Goal: Task Accomplishment & Management: Manage account settings

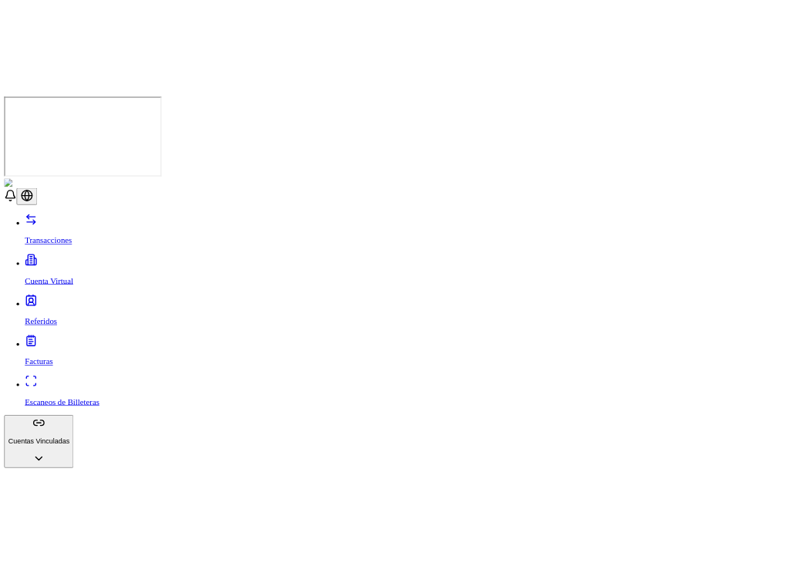
scroll to position [106, 0]
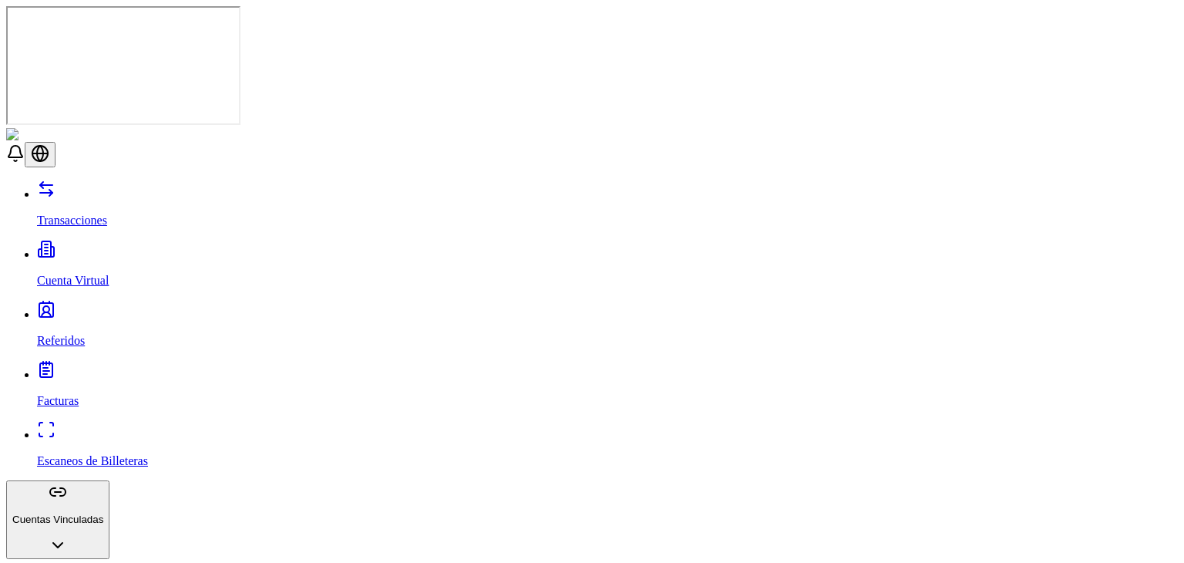
click at [494, 128] on header at bounding box center [592, 147] width 1172 height 39
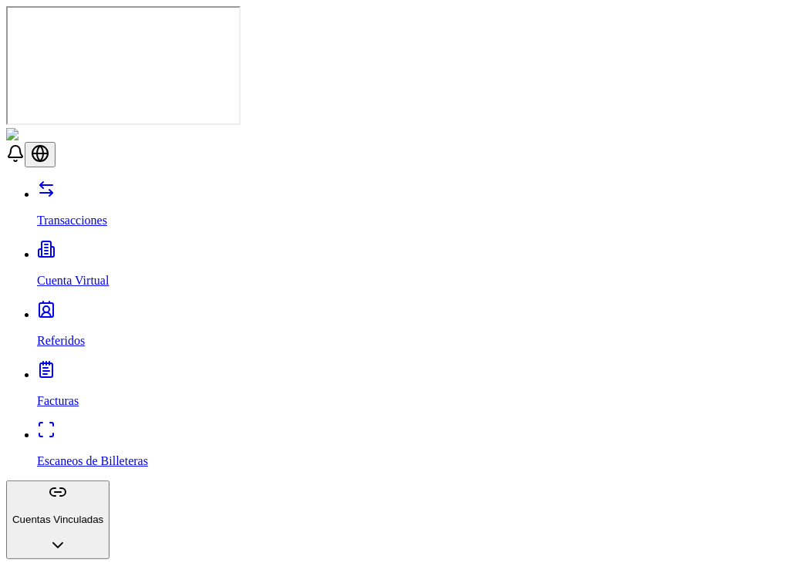
click at [93, 187] on link "Transacciones" at bounding box center [413, 207] width 752 height 40
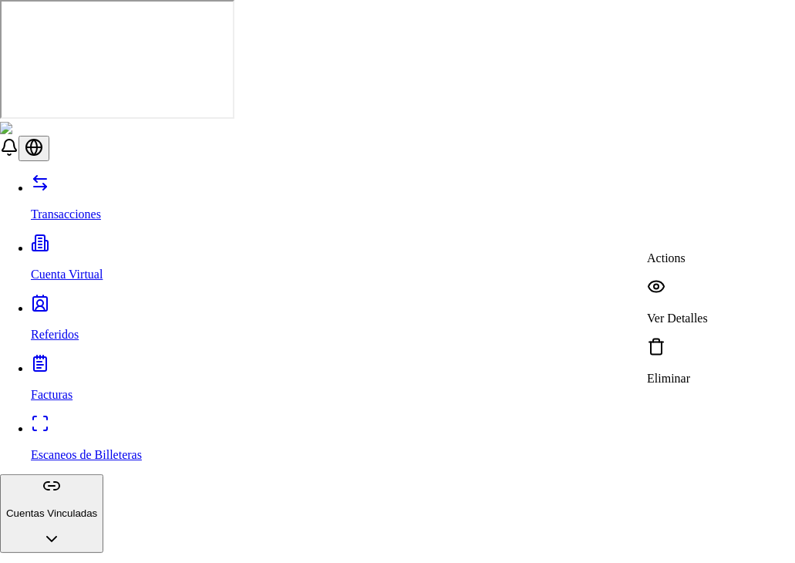
click at [690, 312] on p "Ver Detalles" at bounding box center [677, 319] width 61 height 14
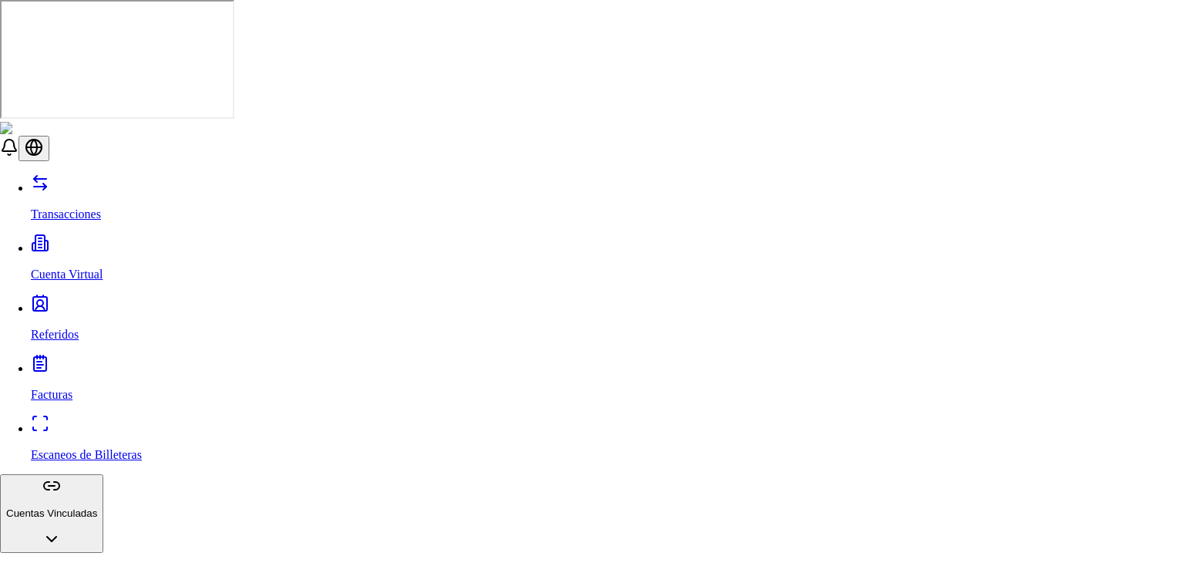
click at [1054, 361] on p "Submitted Invoice" at bounding box center [1031, 368] width 91 height 14
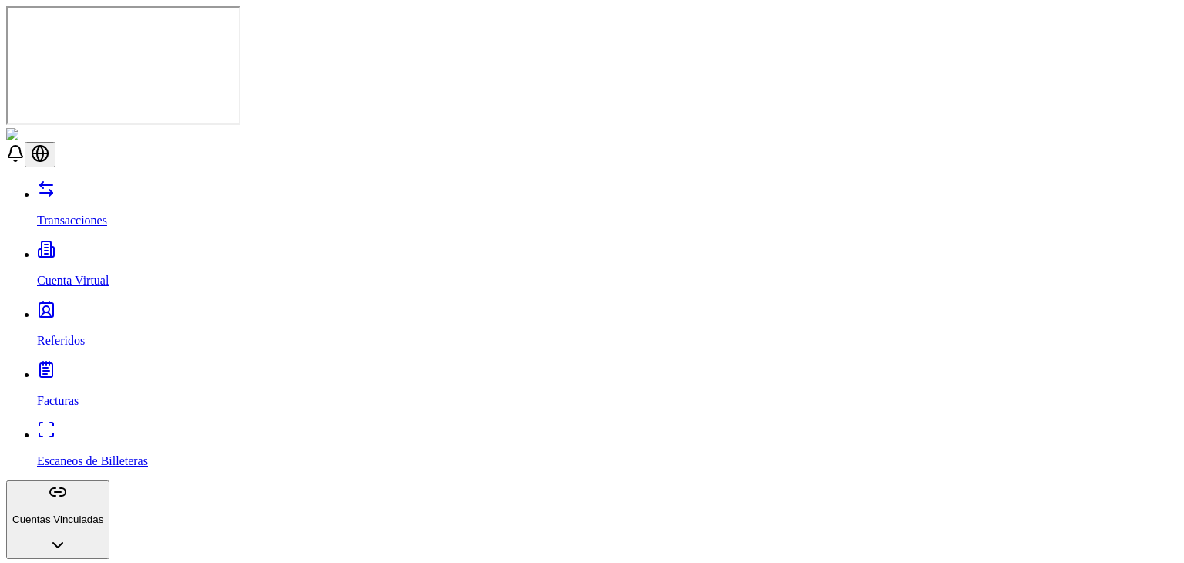
click at [110, 368] on link "Facturas" at bounding box center [607, 388] width 1141 height 40
click at [108, 428] on link "Escaneos de Billeteras" at bounding box center [607, 448] width 1141 height 40
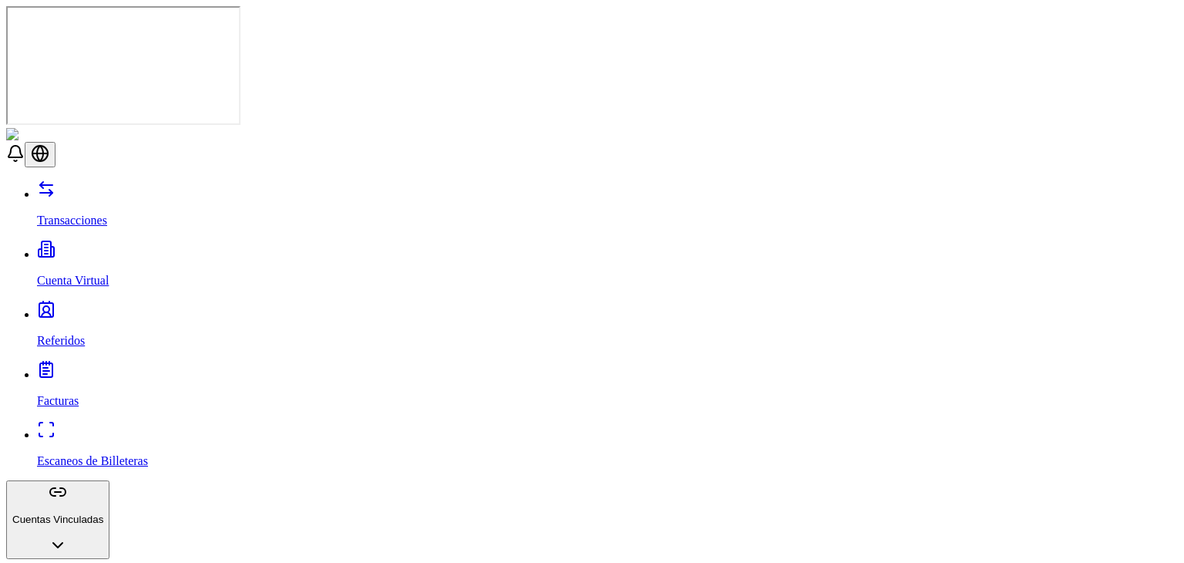
click at [100, 368] on link "Facturas" at bounding box center [607, 388] width 1141 height 40
click at [80, 334] on p "Referidos" at bounding box center [607, 341] width 1141 height 14
click at [116, 187] on link "Transacciones" at bounding box center [607, 207] width 1141 height 40
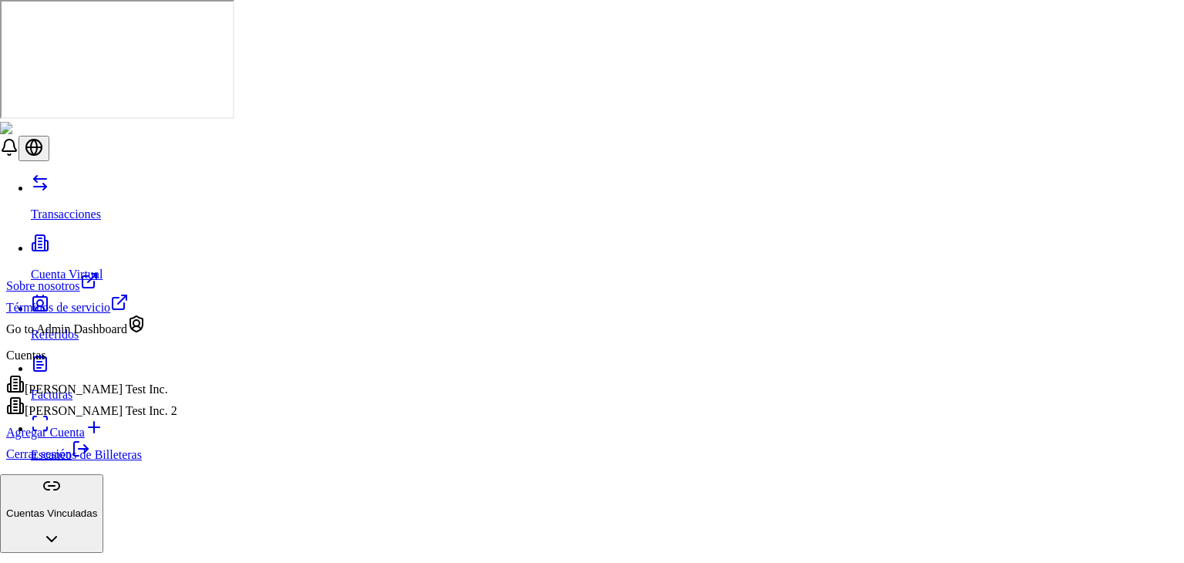
click at [139, 418] on div "Brandon Test Inc. 2" at bounding box center [91, 407] width 171 height 22
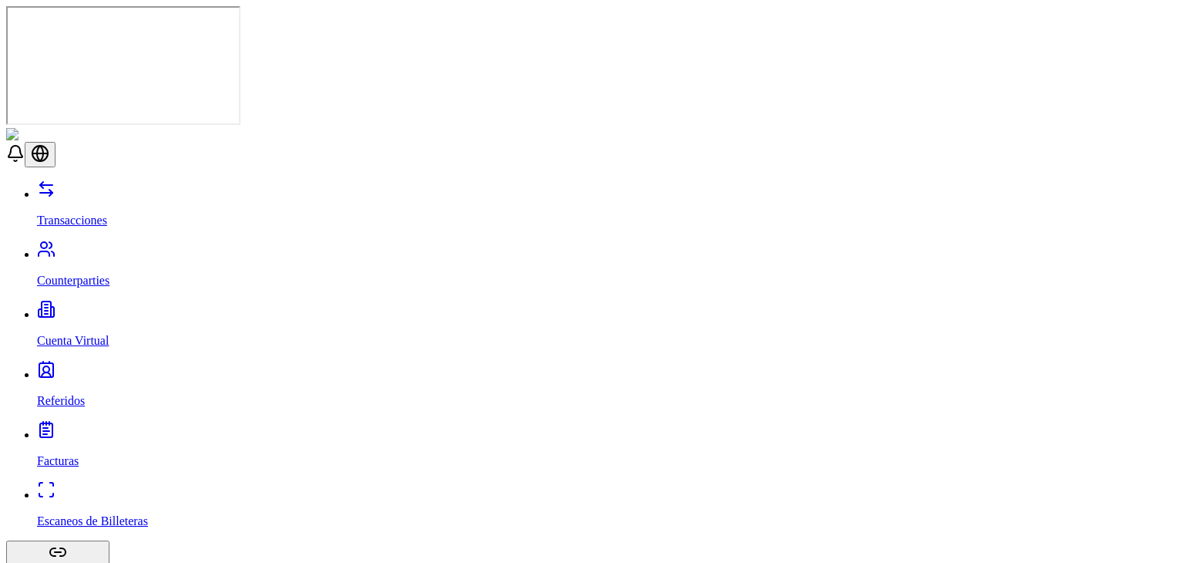
click at [104, 274] on p "Counterparties" at bounding box center [607, 281] width 1141 height 14
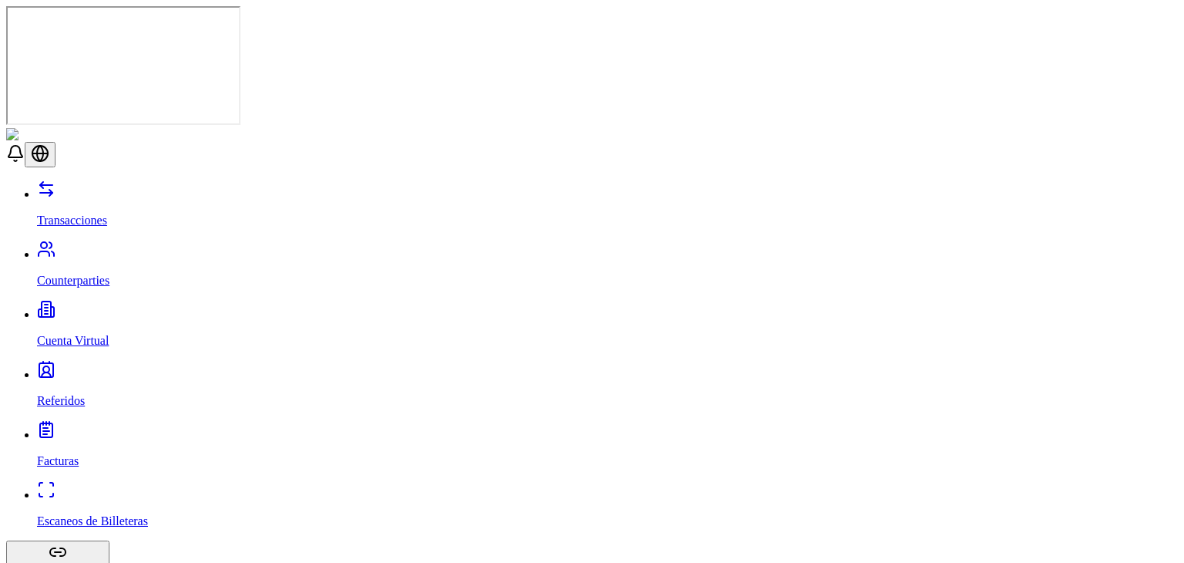
scroll to position [32, 0]
click at [126, 308] on link "Cuenta Virtual" at bounding box center [607, 328] width 1141 height 40
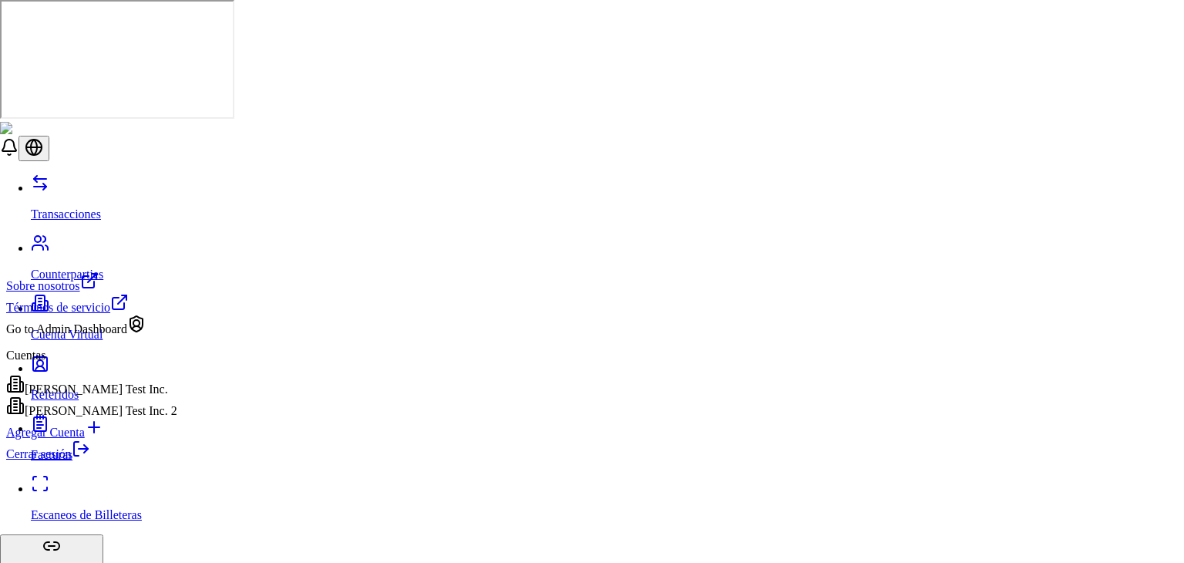
click at [123, 396] on div "[PERSON_NAME] Test Inc." at bounding box center [91, 386] width 171 height 22
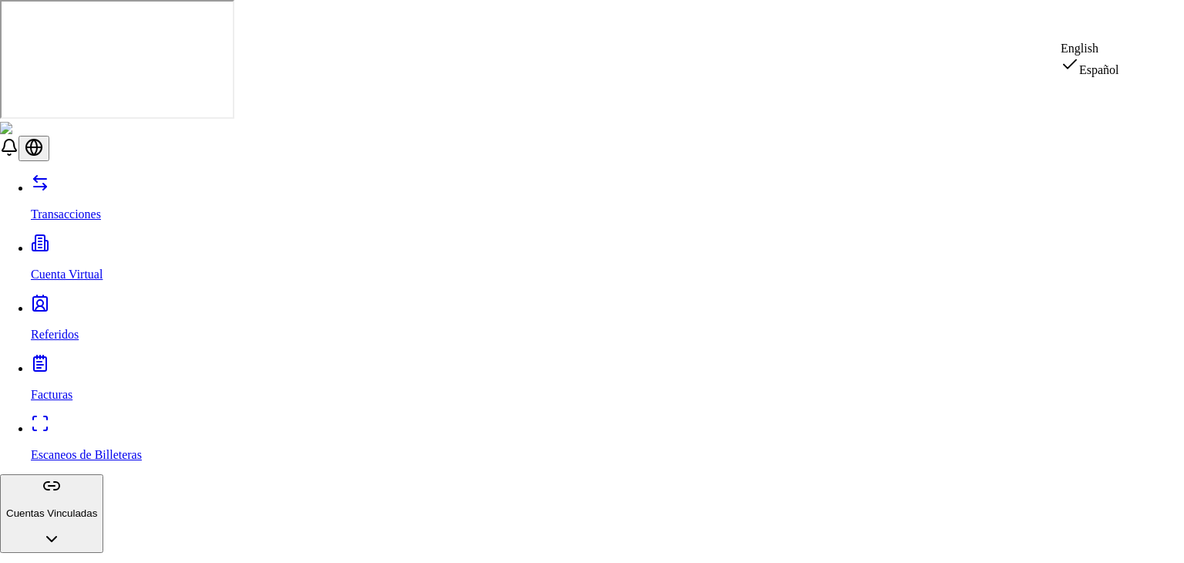
click at [1120, 56] on div "English" at bounding box center [1090, 49] width 59 height 14
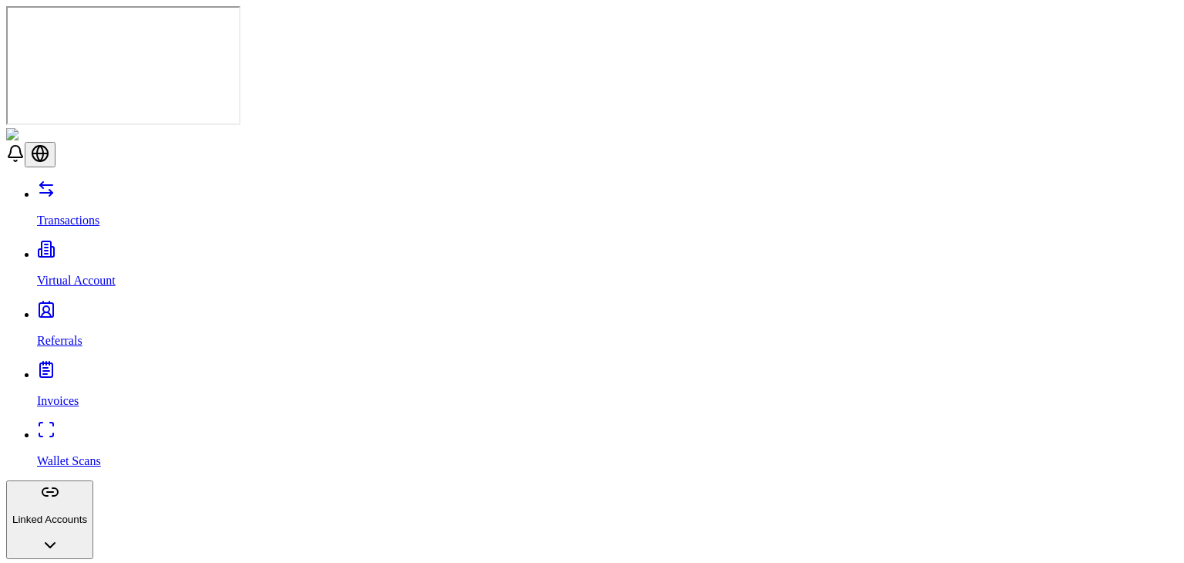
click at [84, 187] on link "Transactions" at bounding box center [607, 207] width 1141 height 40
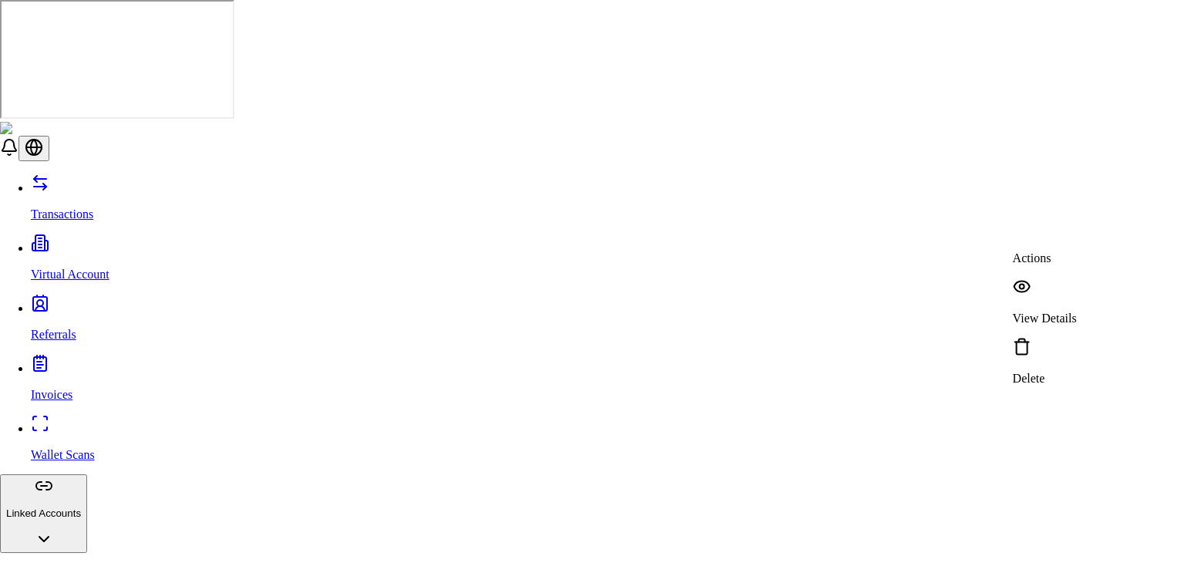
click at [1043, 283] on div "View Details" at bounding box center [1045, 302] width 64 height 48
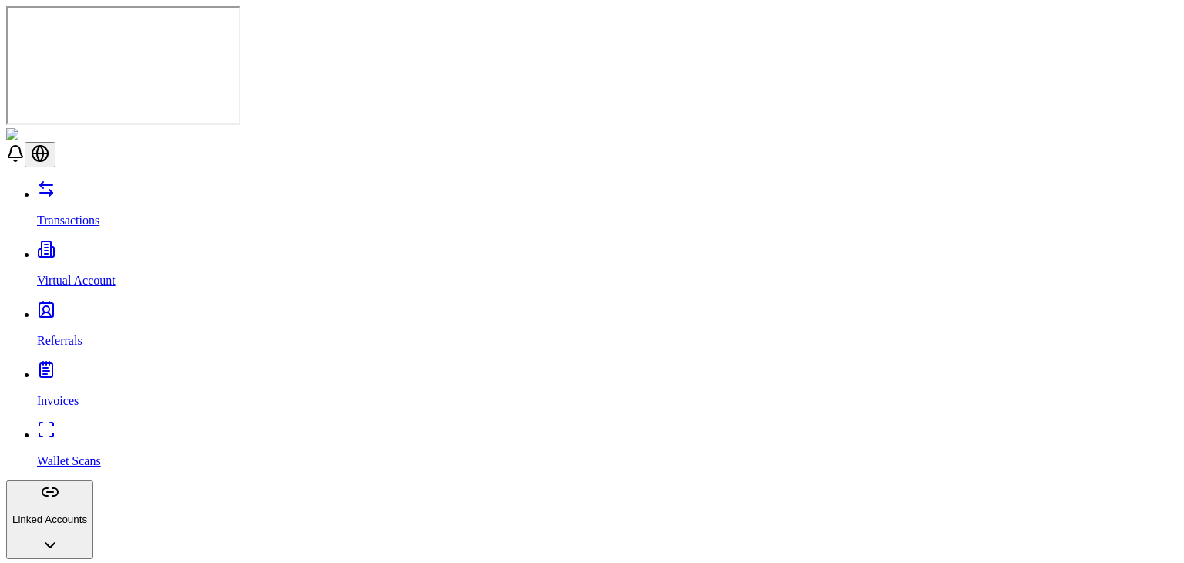
click at [75, 274] on p "Virtual Account" at bounding box center [607, 281] width 1141 height 14
click at [64, 334] on p "Referrals" at bounding box center [607, 341] width 1141 height 14
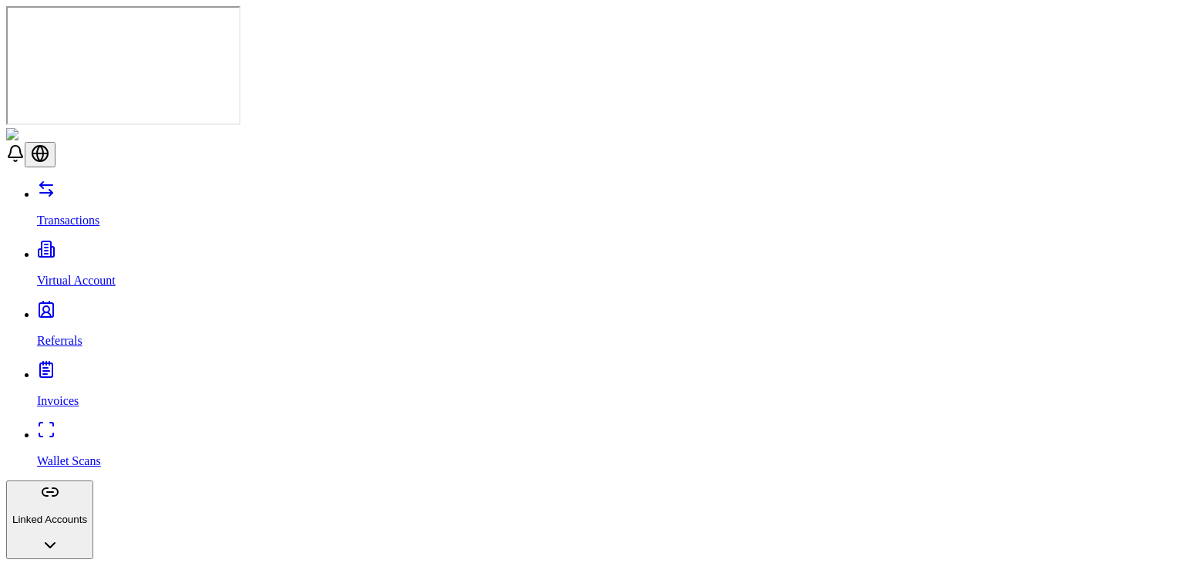
click at [82, 214] on p "Transactions" at bounding box center [607, 221] width 1141 height 14
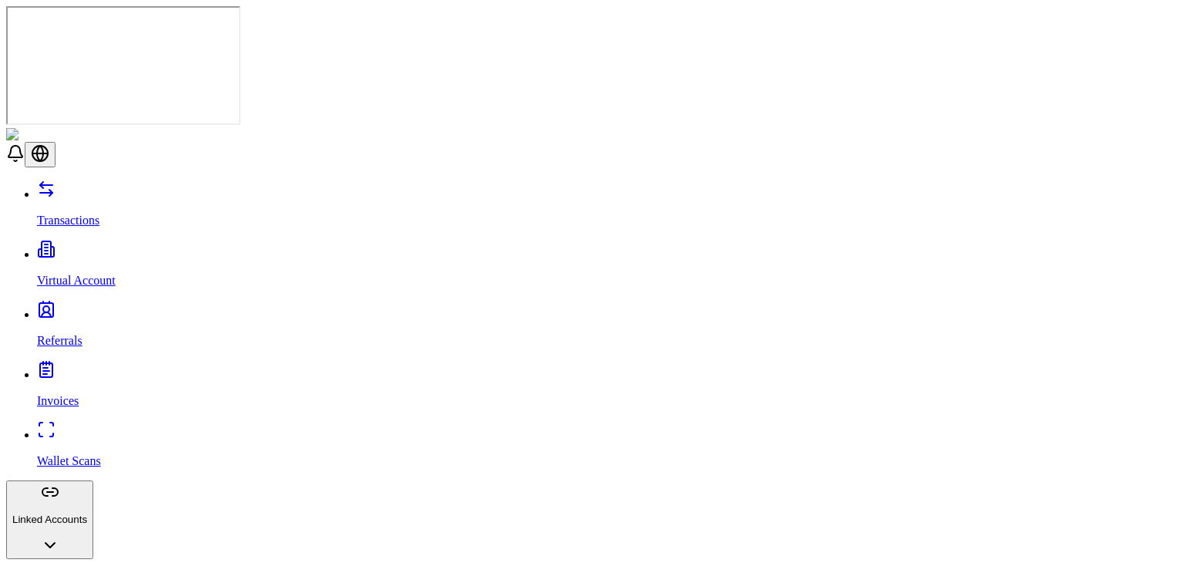
click at [140, 187] on link "Transactions" at bounding box center [607, 207] width 1141 height 40
click at [75, 180] on div "Transactions Virtual Account Referrals Invoices Wallet Scans Linked Accounts Wa…" at bounding box center [592, 497] width 1172 height 635
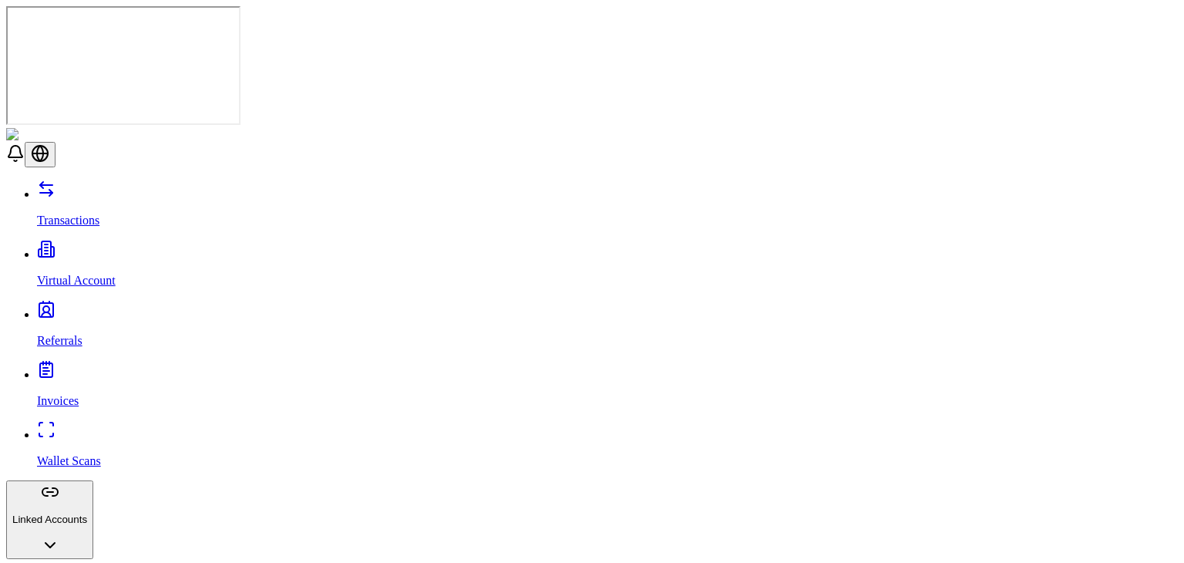
click at [79, 248] on link "Virtual Account" at bounding box center [607, 268] width 1141 height 40
click at [120, 248] on link "Virtual Account" at bounding box center [607, 268] width 1141 height 40
click at [132, 308] on link "Referrals" at bounding box center [607, 328] width 1141 height 40
click at [103, 214] on p "Transactions" at bounding box center [607, 221] width 1141 height 14
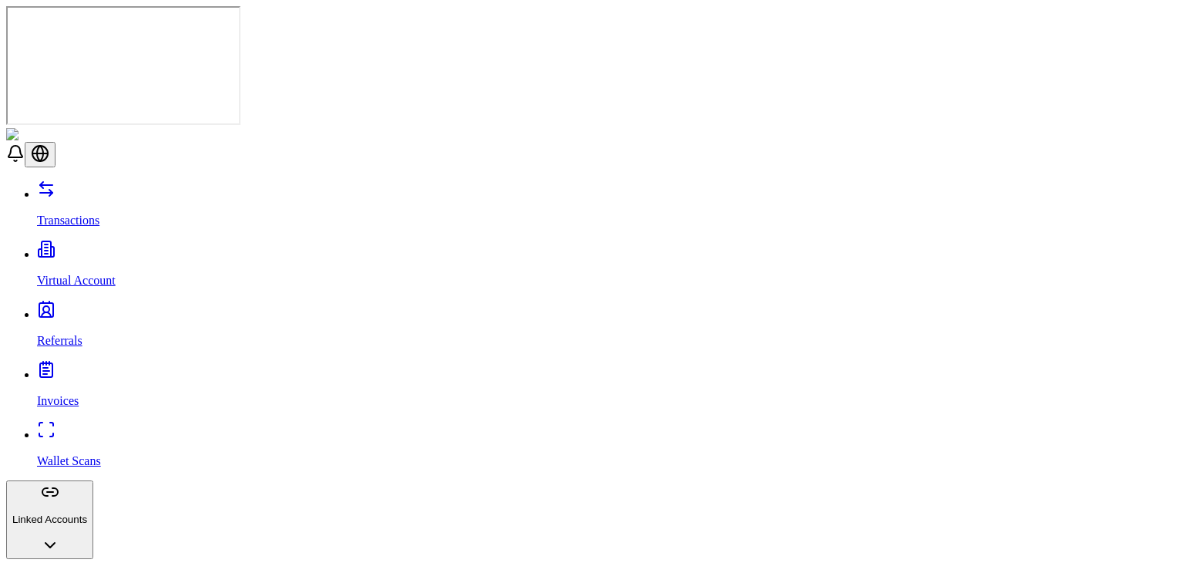
scroll to position [106, 0]
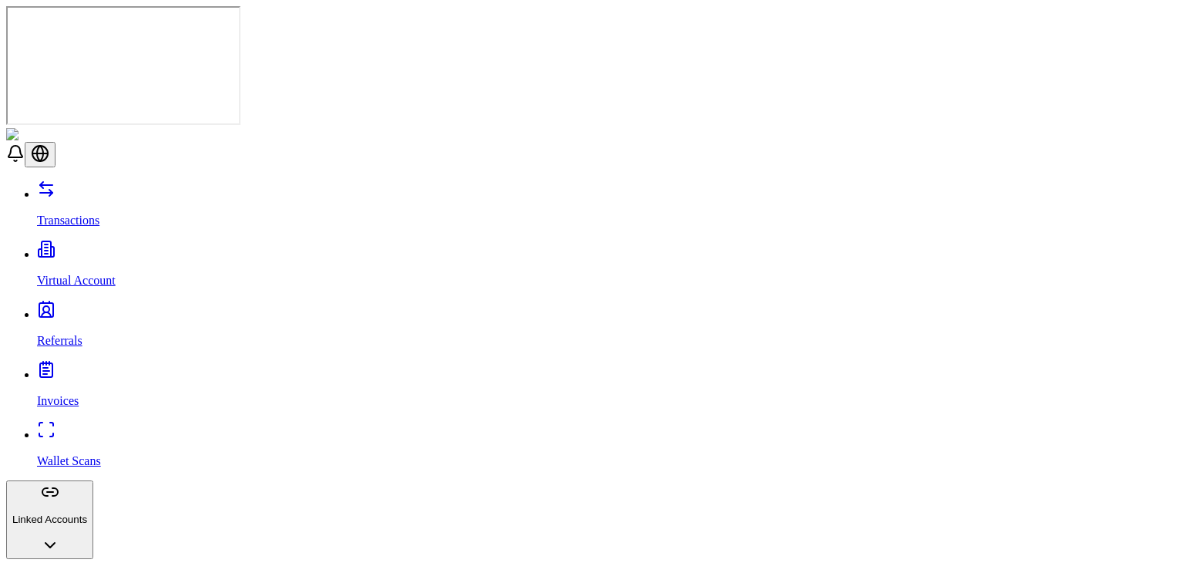
click at [74, 334] on p "Referrals" at bounding box center [607, 341] width 1141 height 14
click at [112, 187] on link "Transactions" at bounding box center [607, 207] width 1141 height 40
click at [72, 274] on p "Virtual Account" at bounding box center [607, 281] width 1141 height 14
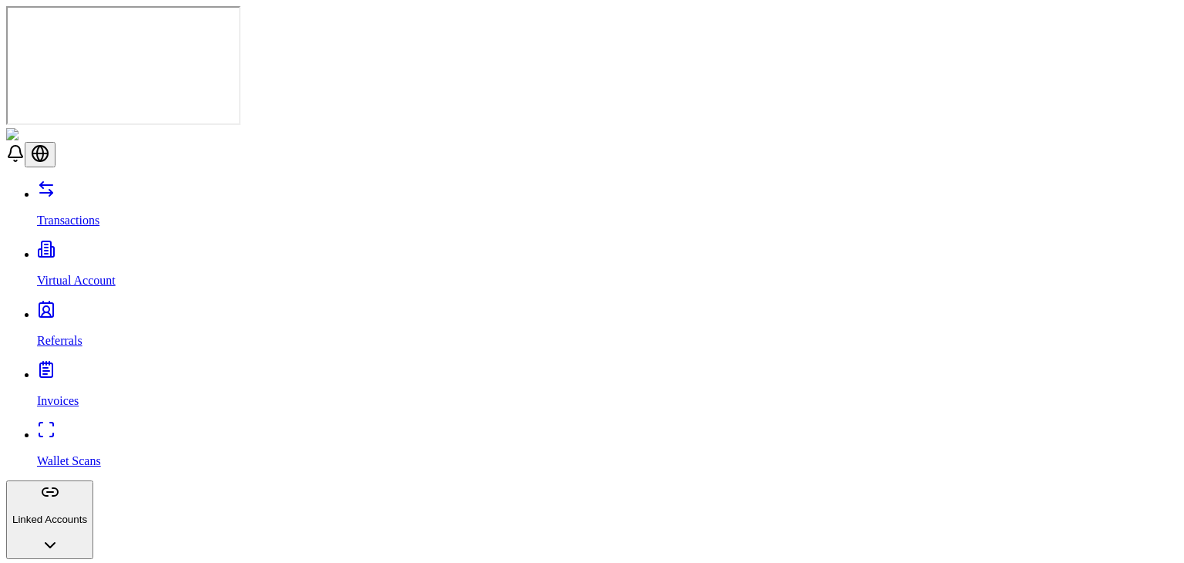
click at [74, 334] on p "Referrals" at bounding box center [607, 341] width 1141 height 14
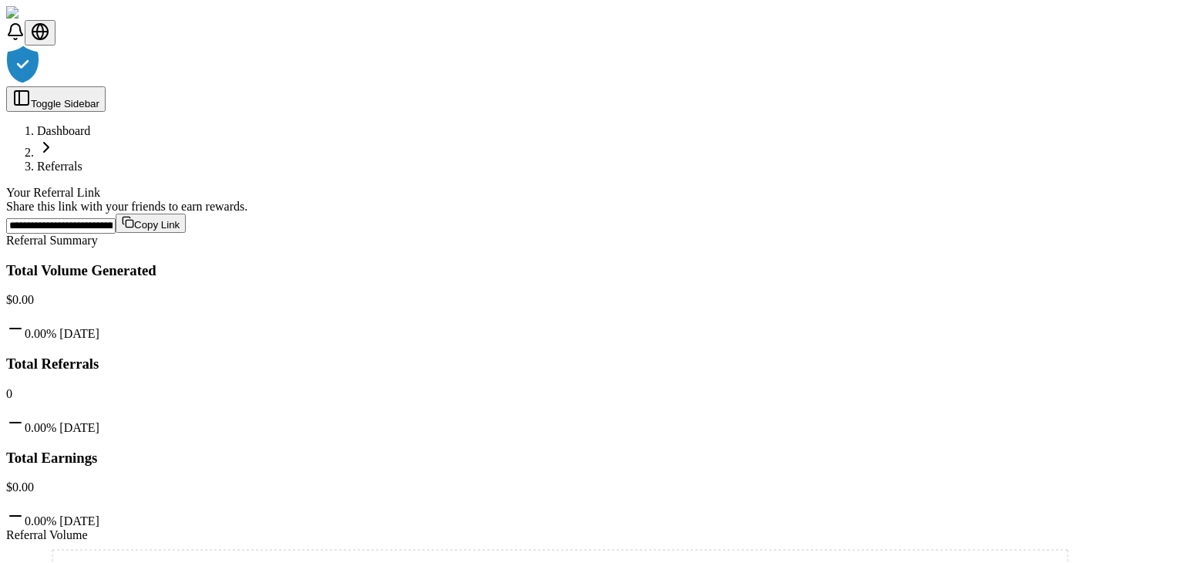
click at [761, 86] on div at bounding box center [592, 65] width 1172 height 41
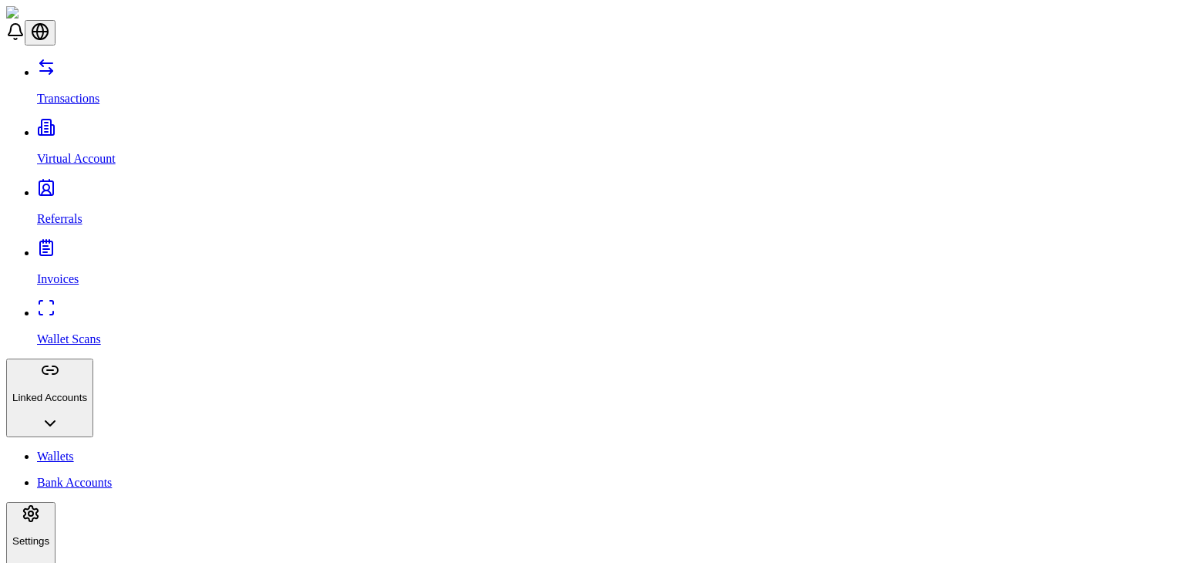
click at [89, 246] on link "Invoices" at bounding box center [607, 266] width 1141 height 40
click at [88, 186] on link "Referrals" at bounding box center [607, 206] width 1141 height 40
click at [102, 332] on p "Wallet Scans" at bounding box center [607, 339] width 1141 height 14
click at [55, 450] on p "Wallets" at bounding box center [607, 457] width 1141 height 14
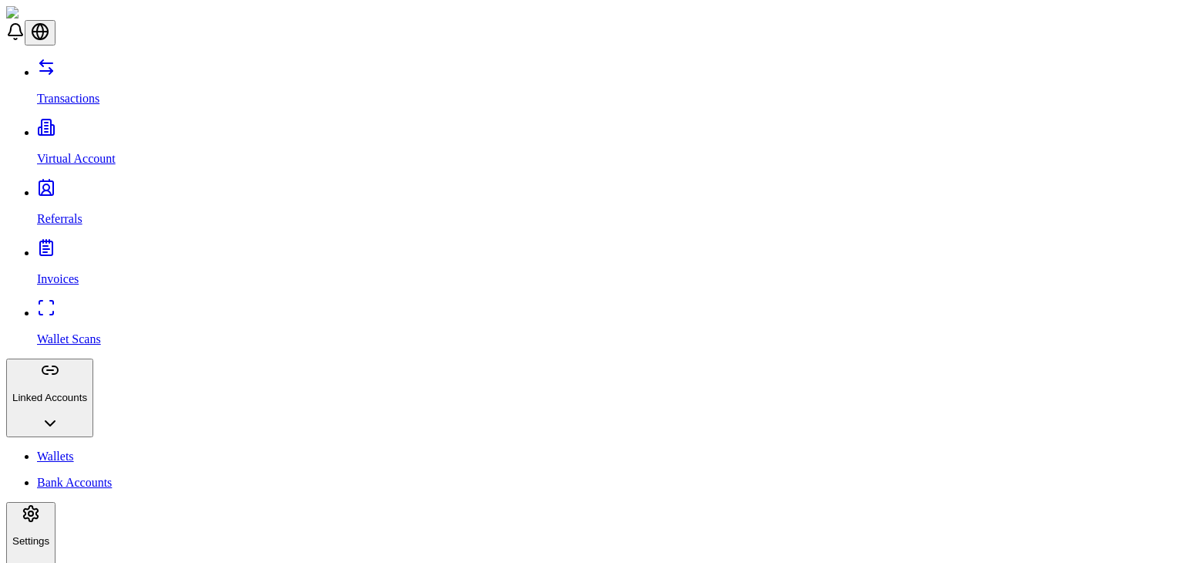
click at [37, 186] on link "Referrals" at bounding box center [607, 206] width 1141 height 40
click at [46, 152] on p "Virtual Account" at bounding box center [607, 159] width 1141 height 14
click at [60, 92] on p "Transactions" at bounding box center [607, 99] width 1141 height 14
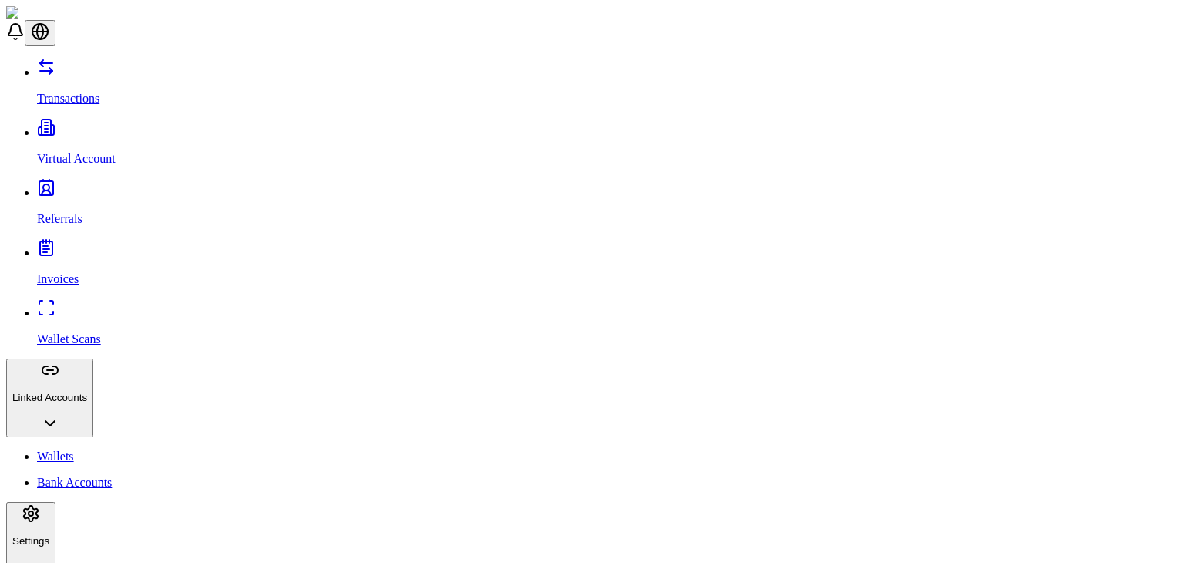
scroll to position [0, 0]
click at [90, 186] on link "Referrals" at bounding box center [607, 206] width 1141 height 40
click at [120, 79] on link "Transactions" at bounding box center [607, 86] width 1141 height 40
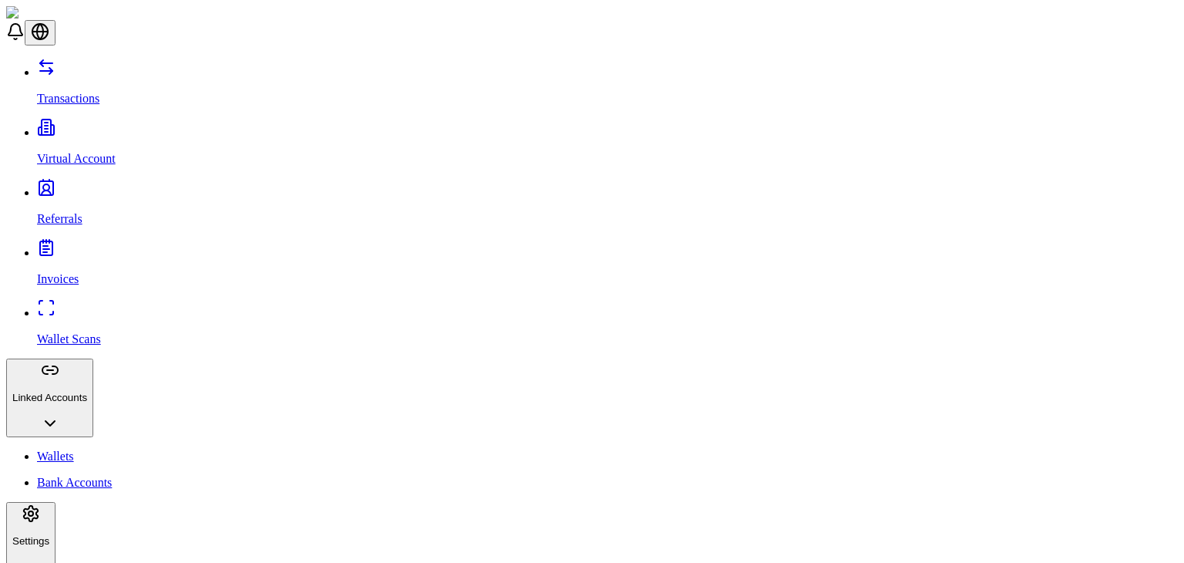
click at [106, 186] on link "Referrals" at bounding box center [607, 206] width 1141 height 40
click at [69, 152] on p "Virtual Account" at bounding box center [607, 159] width 1141 height 14
click at [75, 81] on link "Transactions" at bounding box center [607, 86] width 1141 height 40
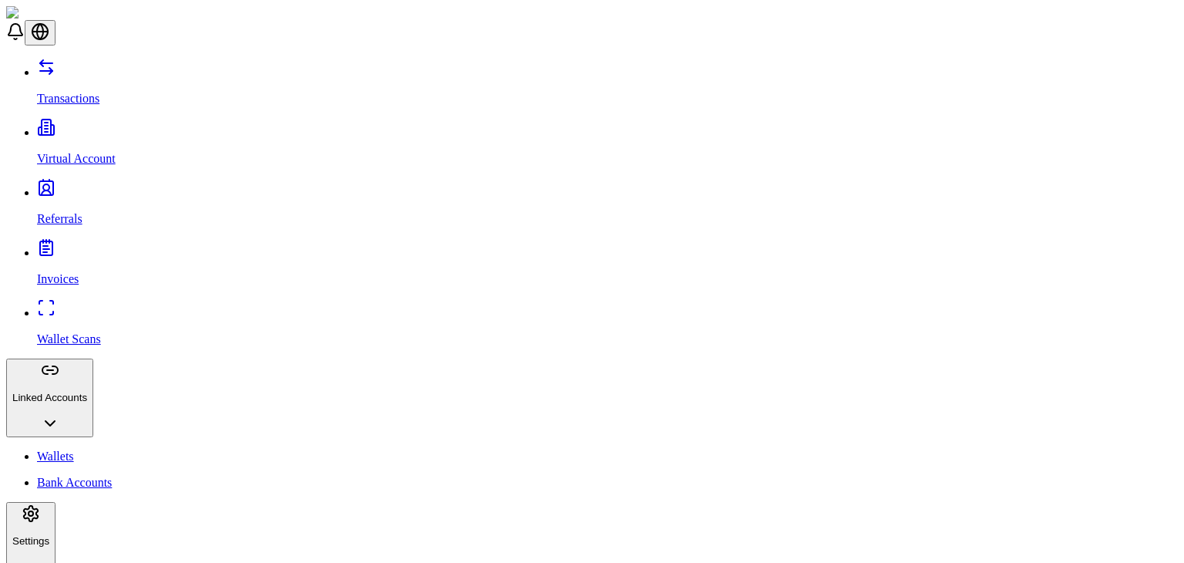
click at [94, 450] on link "Wallets" at bounding box center [607, 457] width 1141 height 14
click at [90, 92] on p "Transactions" at bounding box center [607, 99] width 1141 height 14
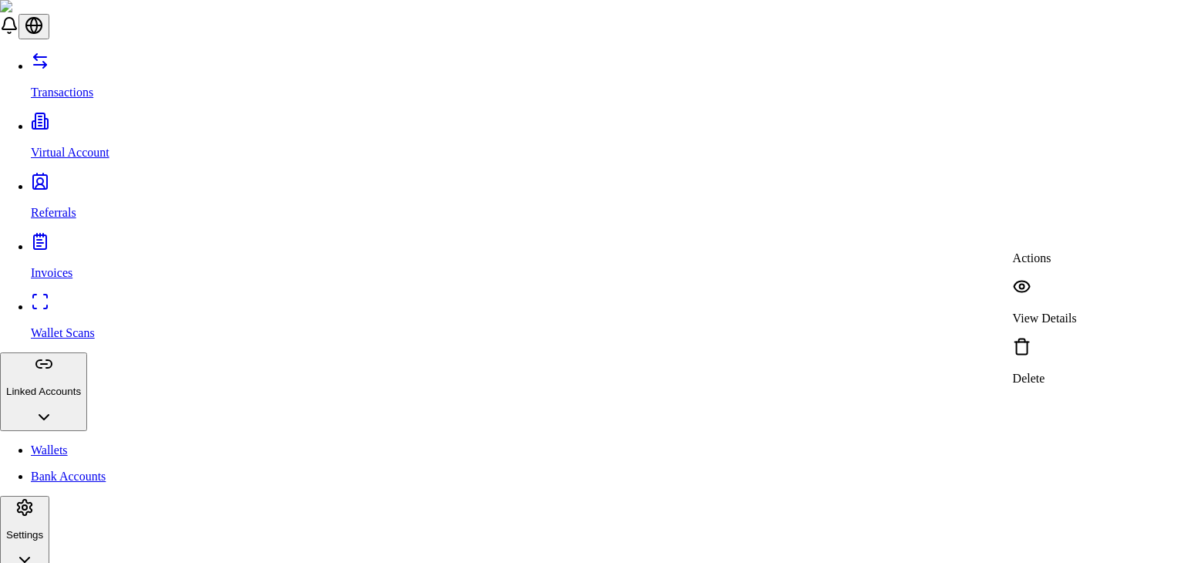
click at [1024, 285] on icon at bounding box center [1022, 286] width 15 height 11
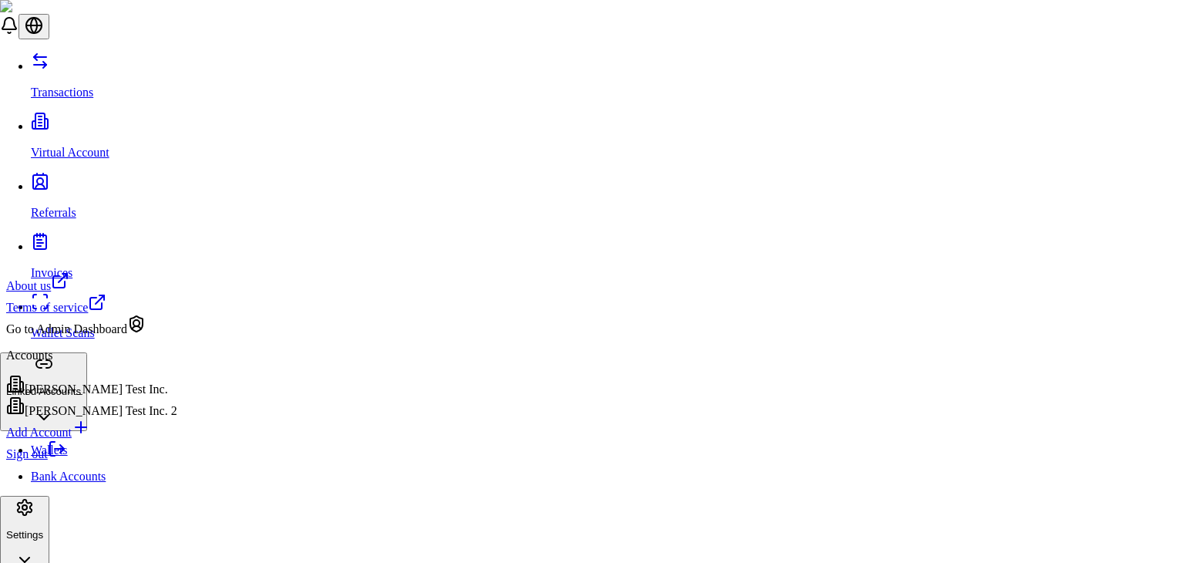
click at [81, 461] on div "Sign out" at bounding box center [91, 451] width 171 height 22
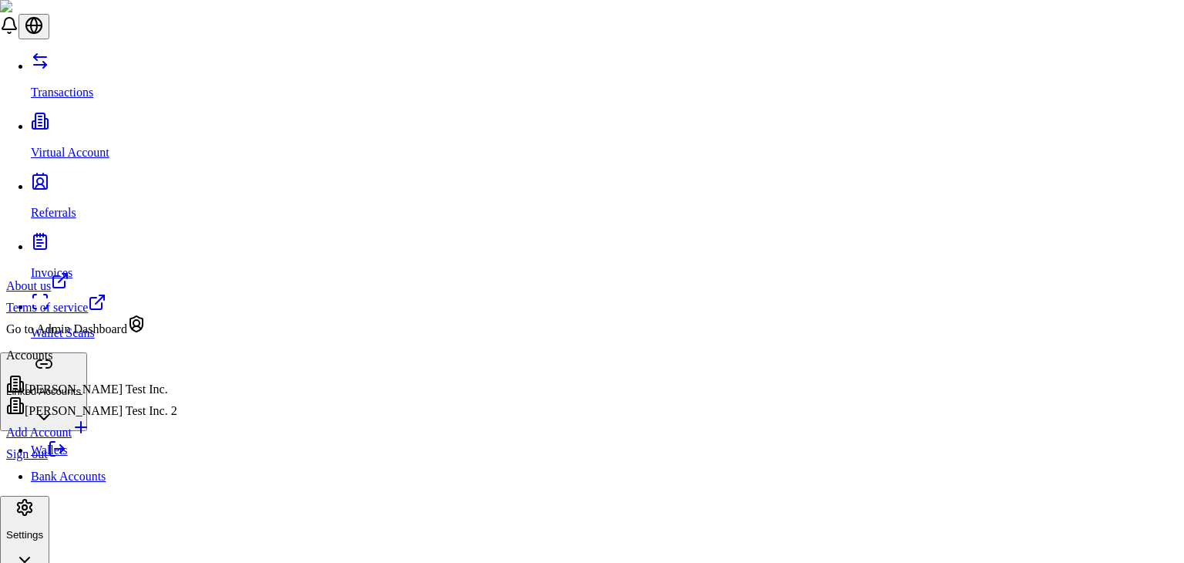
click at [66, 460] on link "Sign out" at bounding box center [36, 453] width 60 height 13
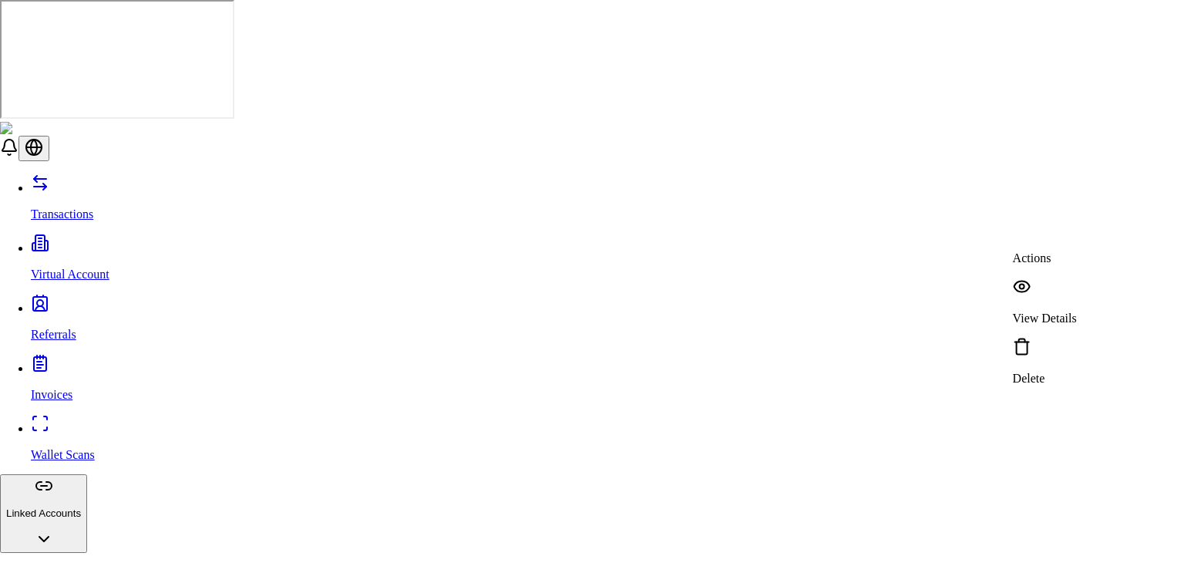
click at [1043, 288] on div "View Details" at bounding box center [1045, 302] width 64 height 48
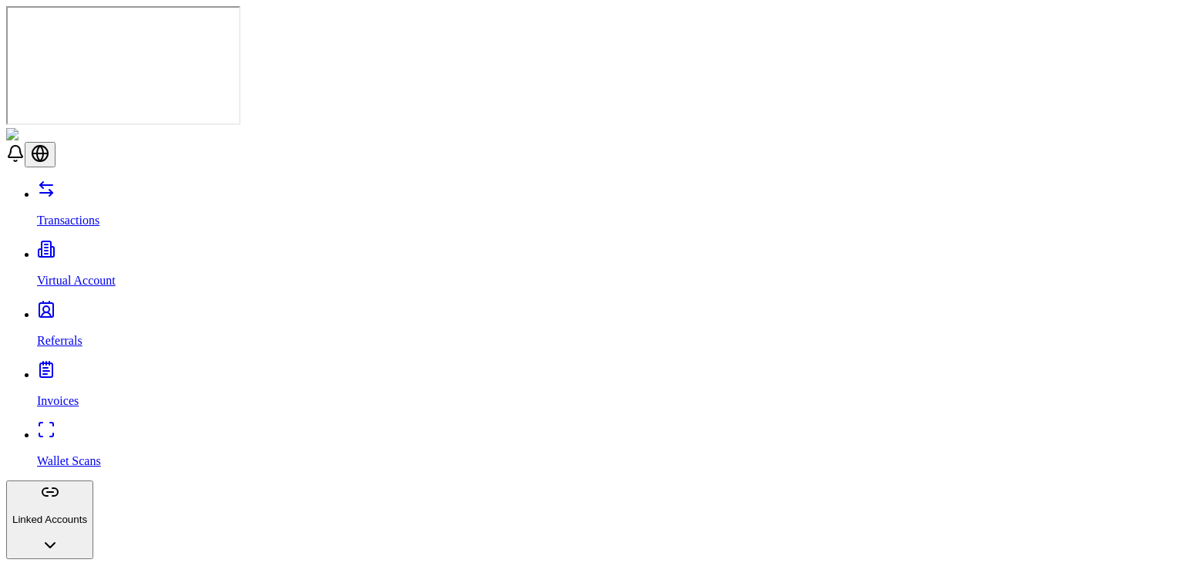
click at [83, 334] on p "Referrals" at bounding box center [607, 341] width 1141 height 14
